Goal: Task Accomplishment & Management: Manage account settings

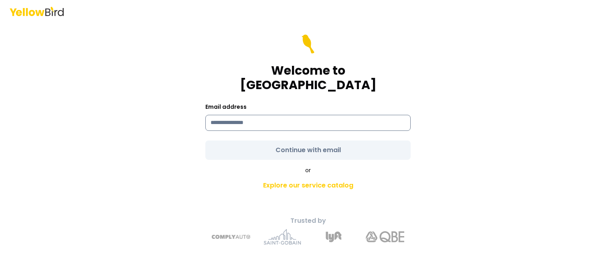
click at [316, 115] on input at bounding box center [307, 123] width 205 height 16
type input "**********"
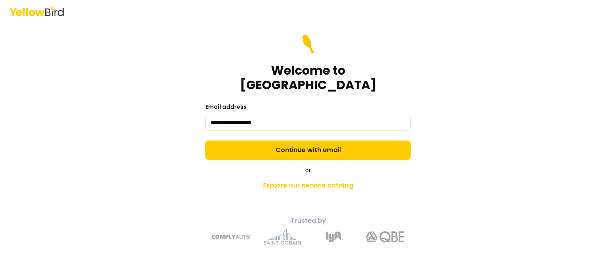
click at [305, 146] on form "**********" at bounding box center [307, 96] width 205 height 125
click at [305, 146] on button "Continue with email" at bounding box center [307, 149] width 205 height 19
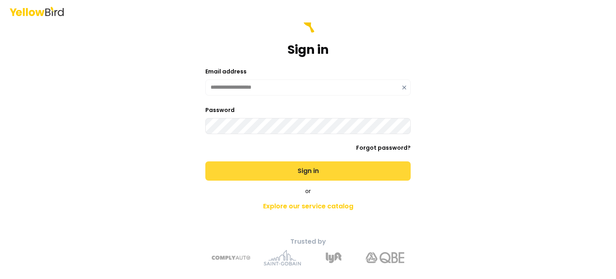
click at [313, 170] on button "Sign in" at bounding box center [307, 170] width 205 height 19
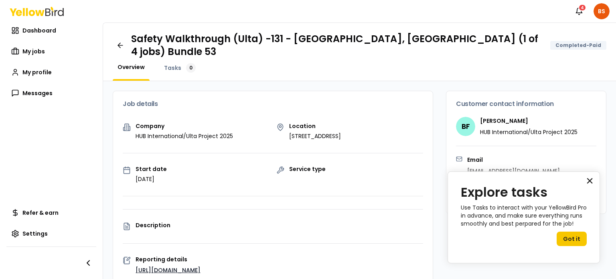
click at [591, 182] on button "×" at bounding box center [590, 180] width 8 height 13
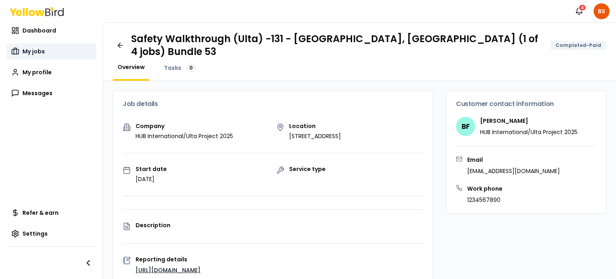
click at [42, 52] on span "My jobs" at bounding box center [33, 51] width 22 height 8
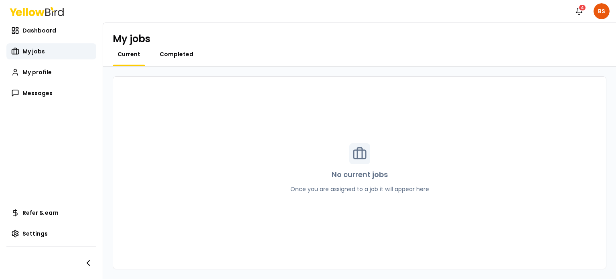
click at [182, 56] on span "Completed" at bounding box center [177, 54] width 34 height 8
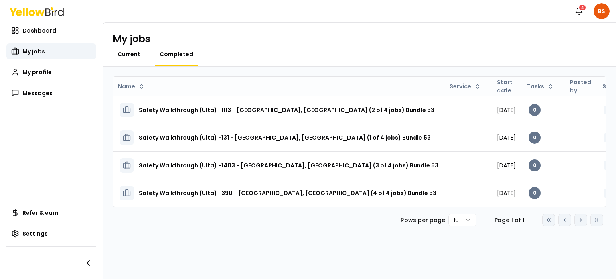
click at [121, 52] on span "Current" at bounding box center [128, 54] width 23 height 8
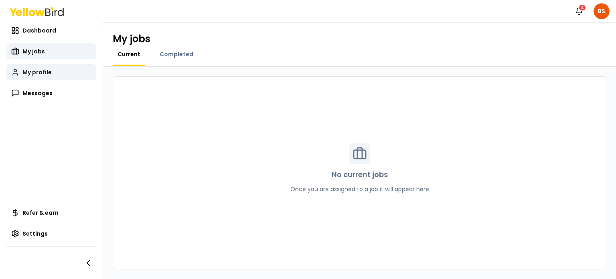
click at [50, 73] on span "My profile" at bounding box center [36, 72] width 29 height 8
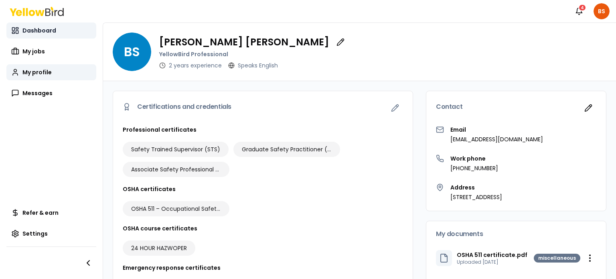
click at [48, 33] on span "Dashboard" at bounding box center [39, 30] width 34 height 8
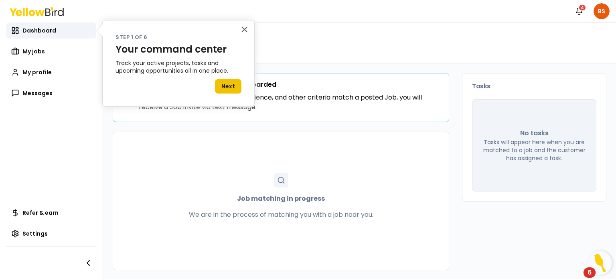
click at [231, 85] on button "Next" at bounding box center [228, 86] width 26 height 14
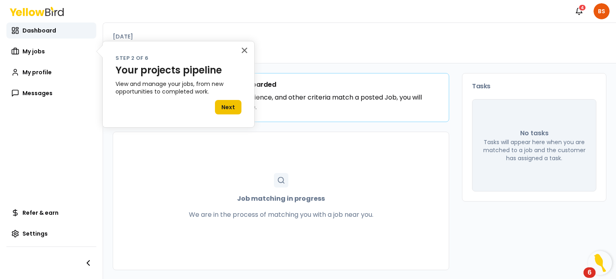
click at [234, 108] on button "Next" at bounding box center [228, 107] width 26 height 14
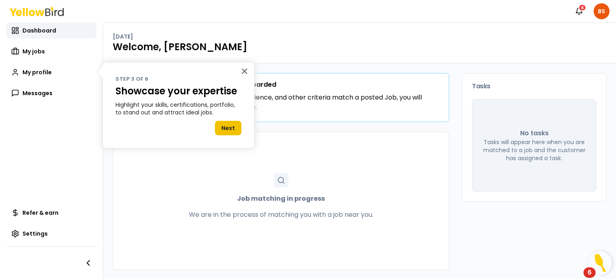
click at [236, 133] on button "Next" at bounding box center [228, 128] width 26 height 14
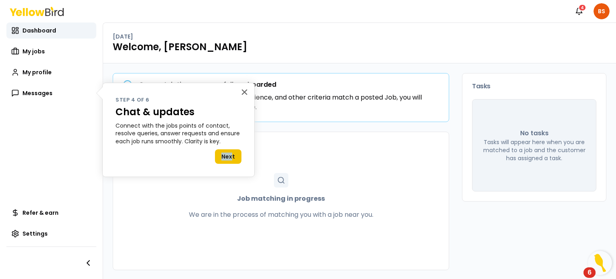
drag, startPoint x: 233, startPoint y: 144, endPoint x: 233, endPoint y: 150, distance: 5.2
click at [233, 148] on div "× Step 4 of 6 Chat & updates Connect with the jobs points of contact, resolve q…" at bounding box center [178, 130] width 152 height 94
click at [232, 157] on button "Next" at bounding box center [228, 156] width 26 height 14
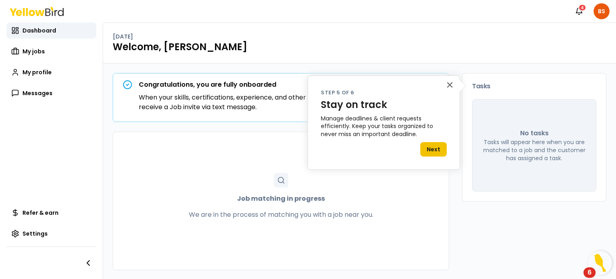
click at [427, 154] on button "Next" at bounding box center [433, 149] width 26 height 14
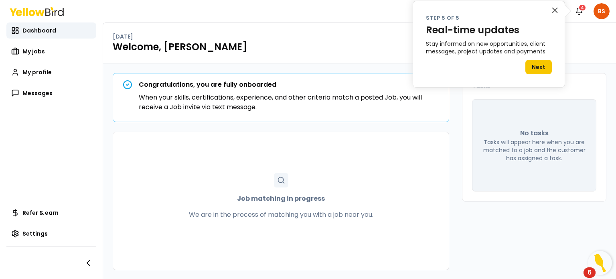
click at [537, 65] on button "Next" at bounding box center [538, 67] width 26 height 14
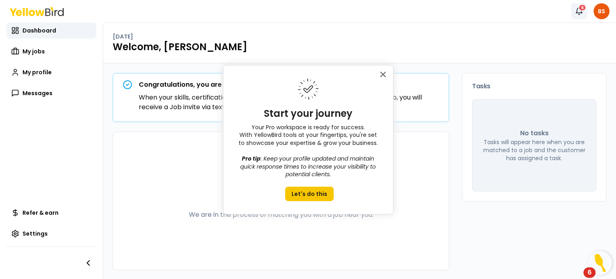
click at [581, 4] on div "4" at bounding box center [582, 7] width 8 height 7
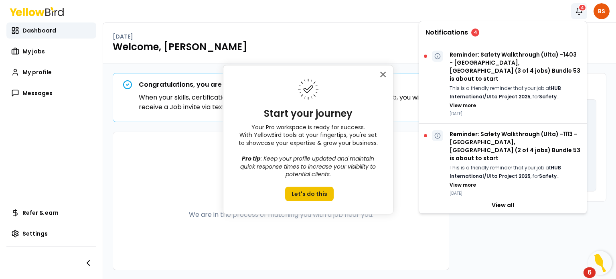
click at [317, 194] on button "Let's do this" at bounding box center [309, 193] width 49 height 14
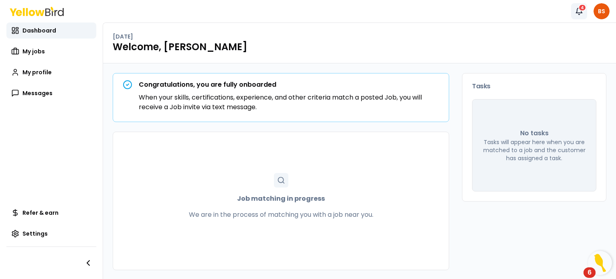
click at [579, 13] on icon "button" at bounding box center [579, 11] width 8 height 8
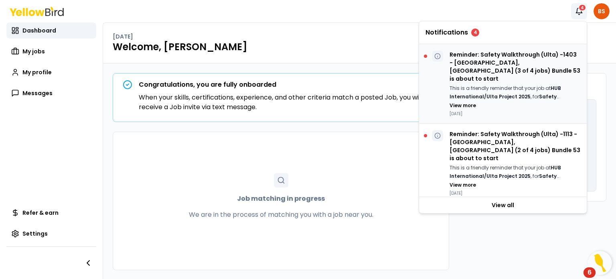
click at [483, 74] on p "Reminder: Safety Walkthrough (Ulta) -1403 - [GEOGRAPHIC_DATA], [GEOGRAPHIC_DATA…" at bounding box center [514, 67] width 131 height 32
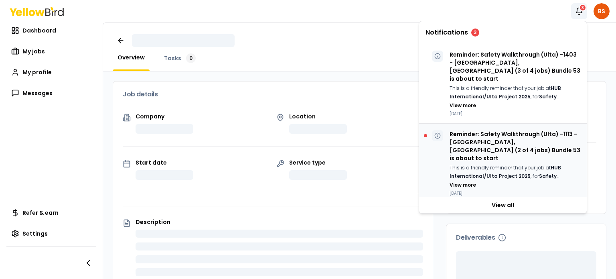
click at [506, 164] on p "This is a friendly reminder that your job at HUB International/Ulta Project 202…" at bounding box center [514, 172] width 131 height 16
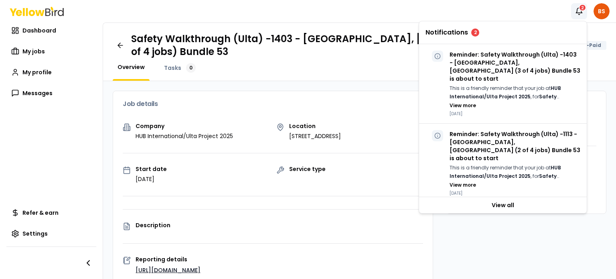
scroll to position [120, 0]
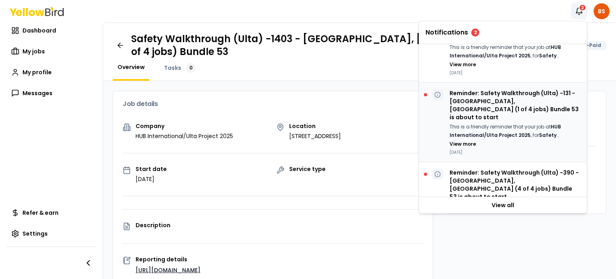
click at [488, 123] on strong "HUB International/Ulta Project 2025" at bounding box center [504, 130] width 111 height 15
click at [498, 168] on div "Reminder: Safety Walkthrough (Ulta) -390 - [GEOGRAPHIC_DATA], [GEOGRAPHIC_DATA]…" at bounding box center [514, 201] width 131 height 66
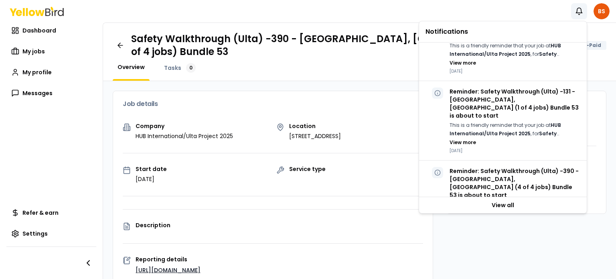
click at [423, 12] on div "Notifications BS" at bounding box center [308, 11] width 616 height 22
